Goal: Subscribe to service/newsletter

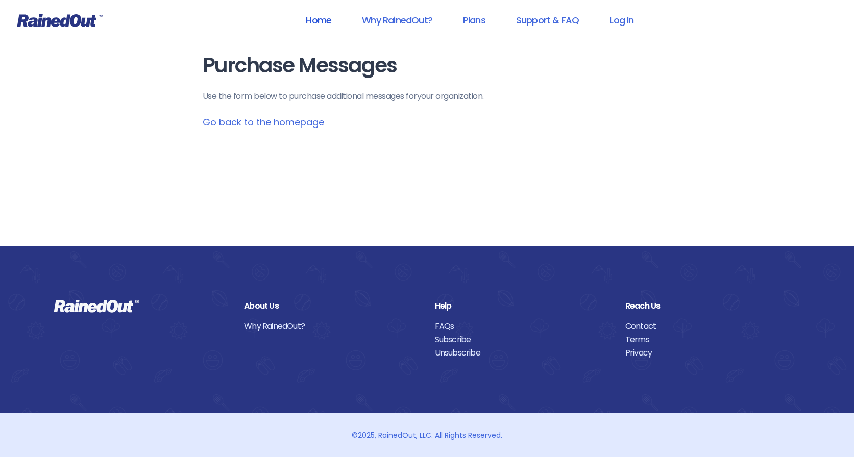
click at [322, 14] on link "Home" at bounding box center [318, 20] width 52 height 23
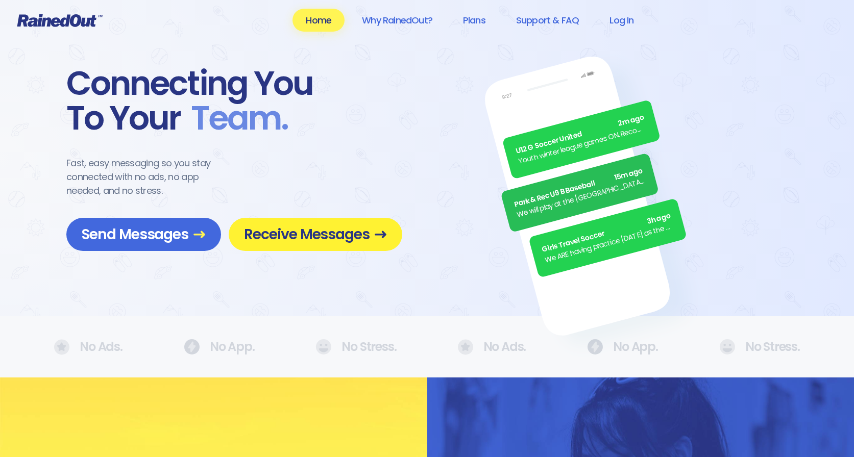
click at [294, 233] on span "Receive Messages" at bounding box center [315, 235] width 143 height 18
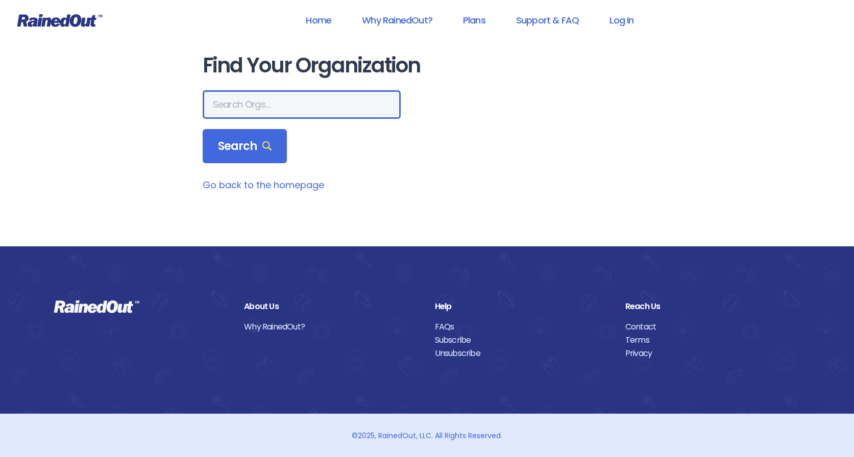
click at [256, 95] on input "text" at bounding box center [302, 104] width 198 height 29
type input "rye youth soccer"
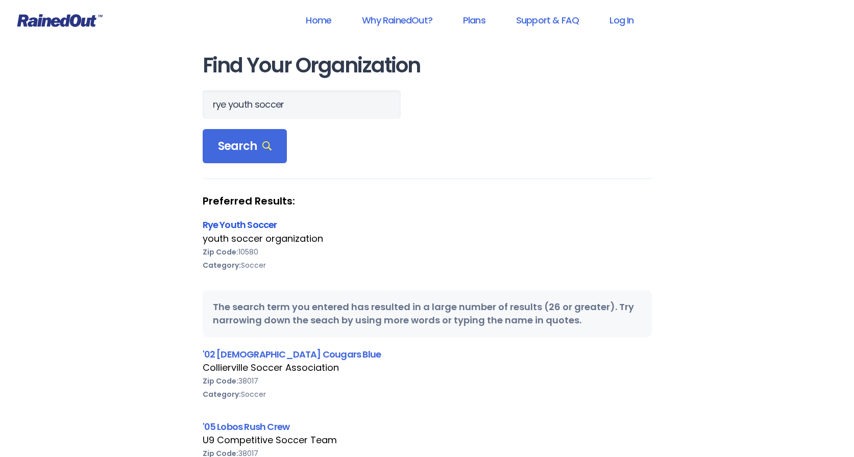
click at [253, 227] on link "Rye Youth Soccer" at bounding box center [240, 224] width 75 height 13
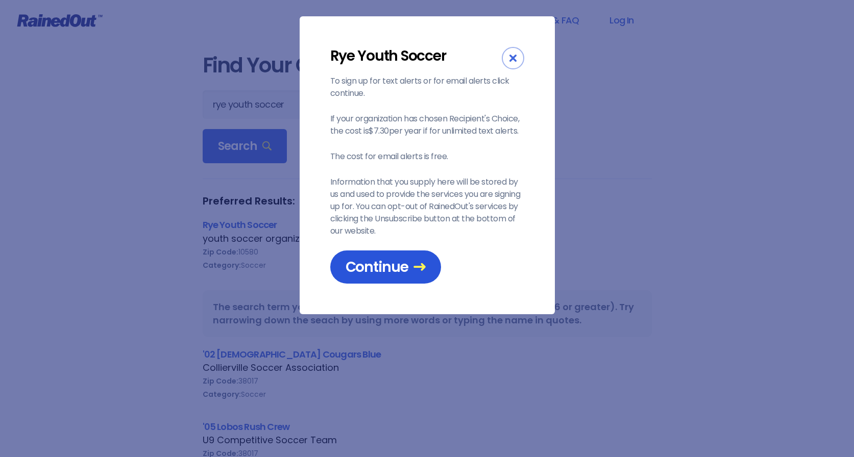
click at [392, 262] on span "Continue" at bounding box center [386, 267] width 80 height 18
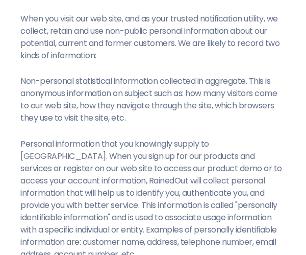
scroll to position [254, 0]
